Goal: Task Accomplishment & Management: Use online tool/utility

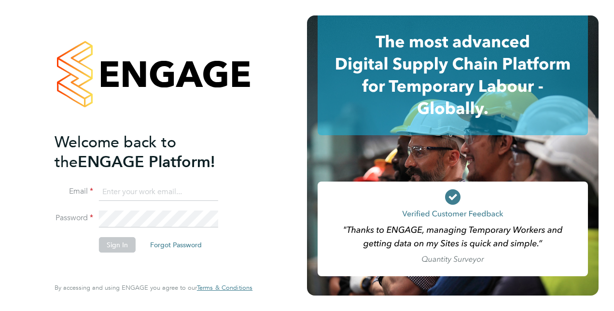
type input "[PERSON_NAME][EMAIL_ADDRESS][DOMAIN_NAME]"
click at [122, 243] on button "Sign In" at bounding box center [117, 244] width 37 height 15
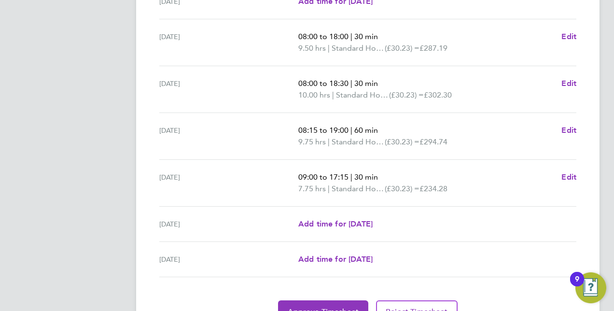
scroll to position [334, 0]
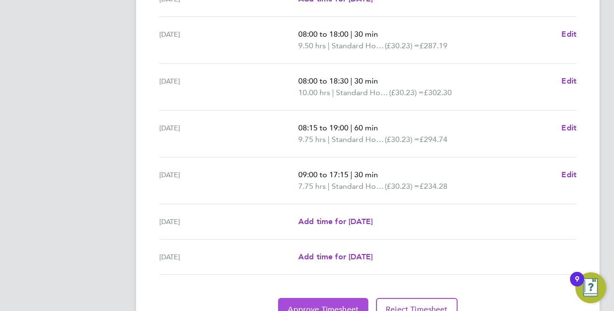
click at [316, 300] on button "Approve Timesheet" at bounding box center [323, 309] width 90 height 23
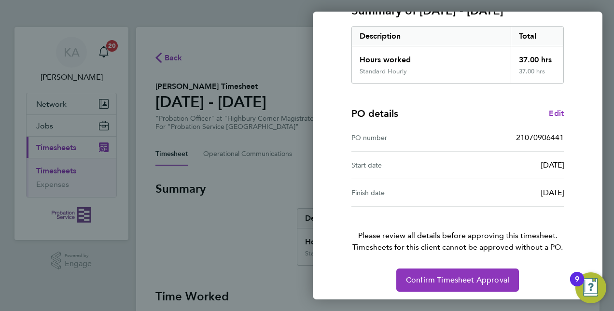
scroll to position [151, 0]
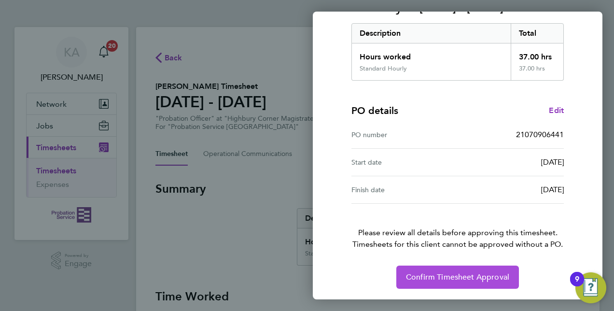
click at [452, 279] on span "Confirm Timesheet Approval" at bounding box center [457, 277] width 103 height 10
